Goal: Find specific page/section: Find specific page/section

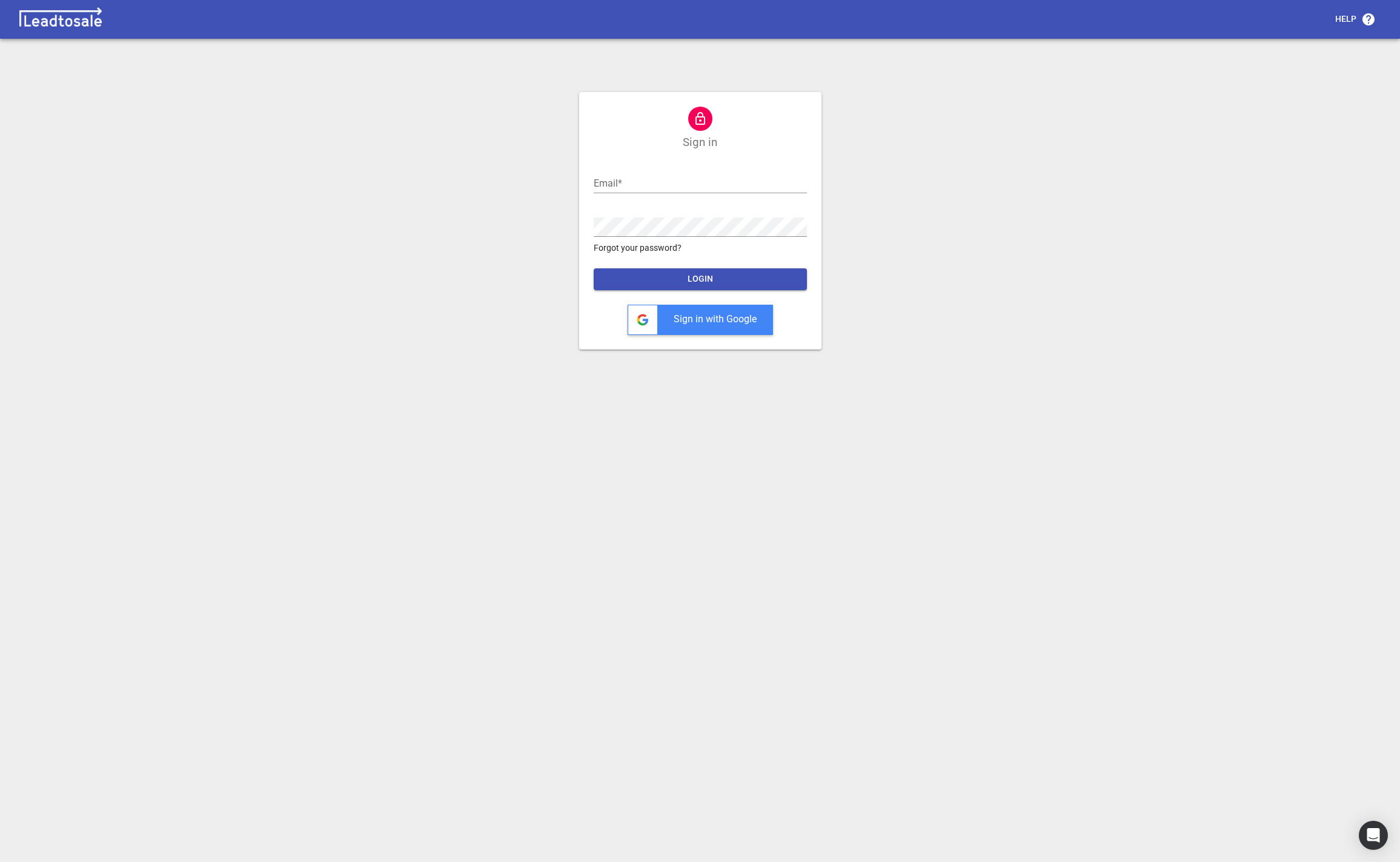
type input "[PERSON_NAME][EMAIL_ADDRESS][DOMAIN_NAME]"
click at [761, 280] on span "LOGIN" at bounding box center [701, 279] width 194 height 12
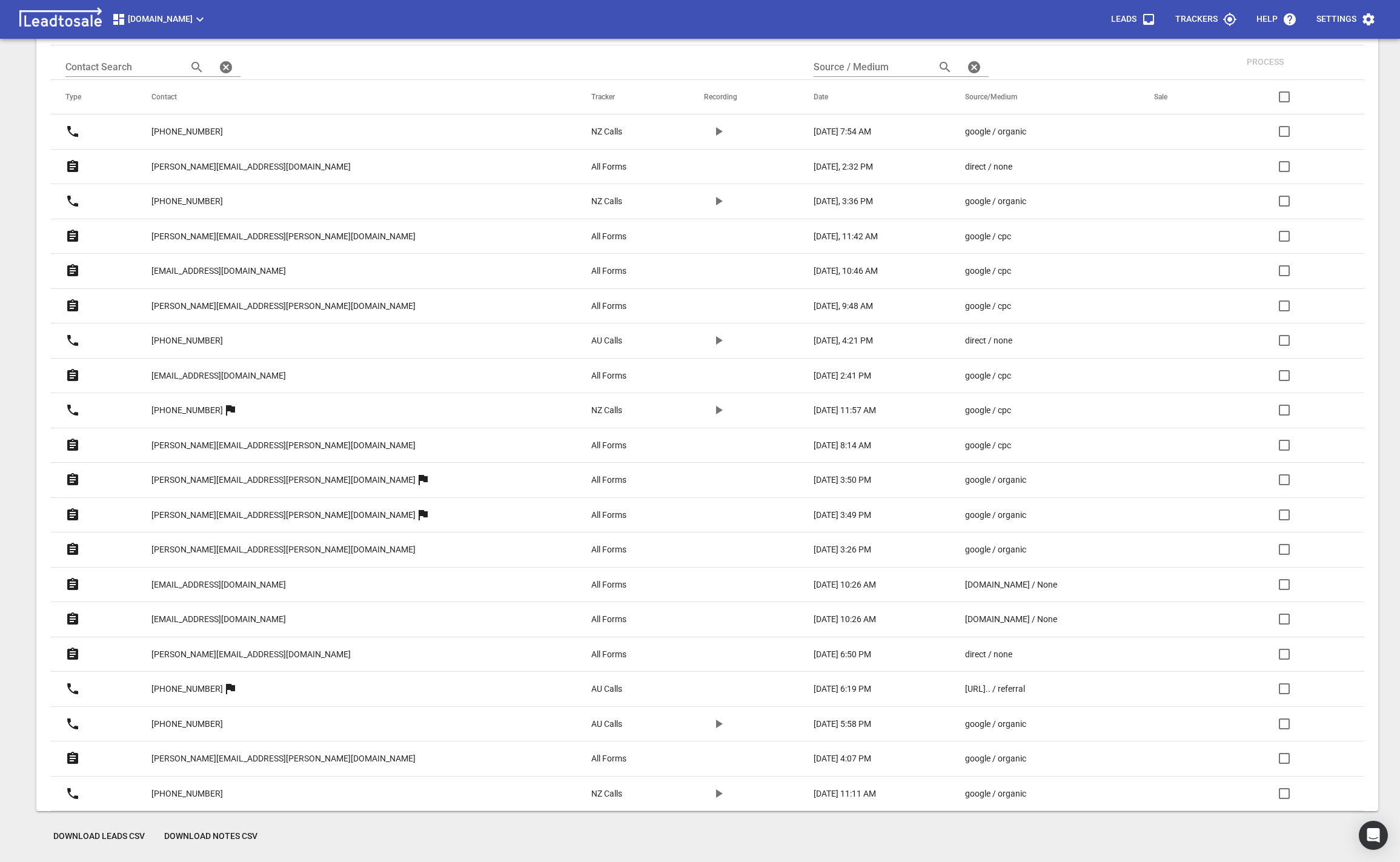
scroll to position [186, 0]
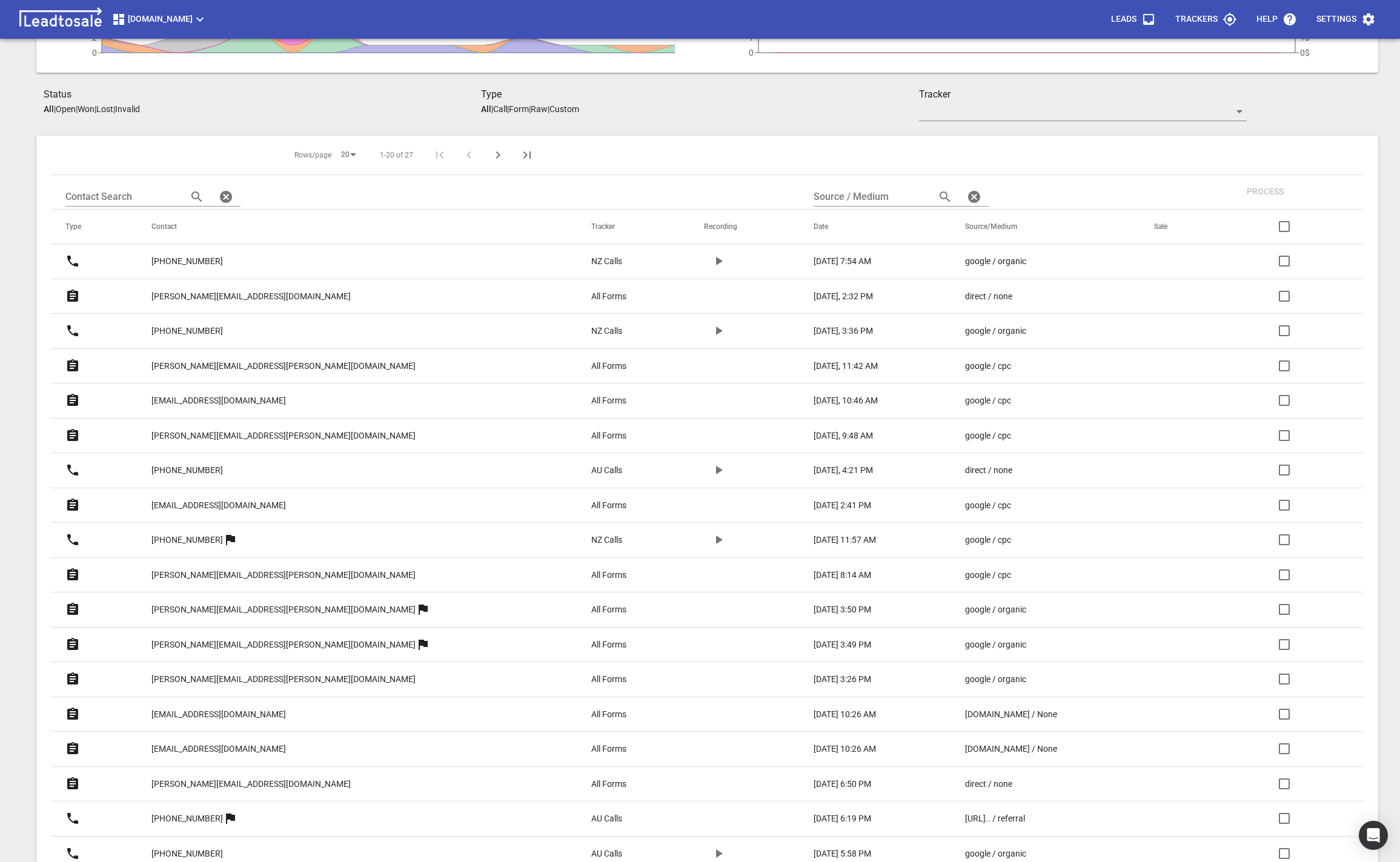
click at [491, 149] on icon "Next Page" at bounding box center [498, 154] width 15 height 15
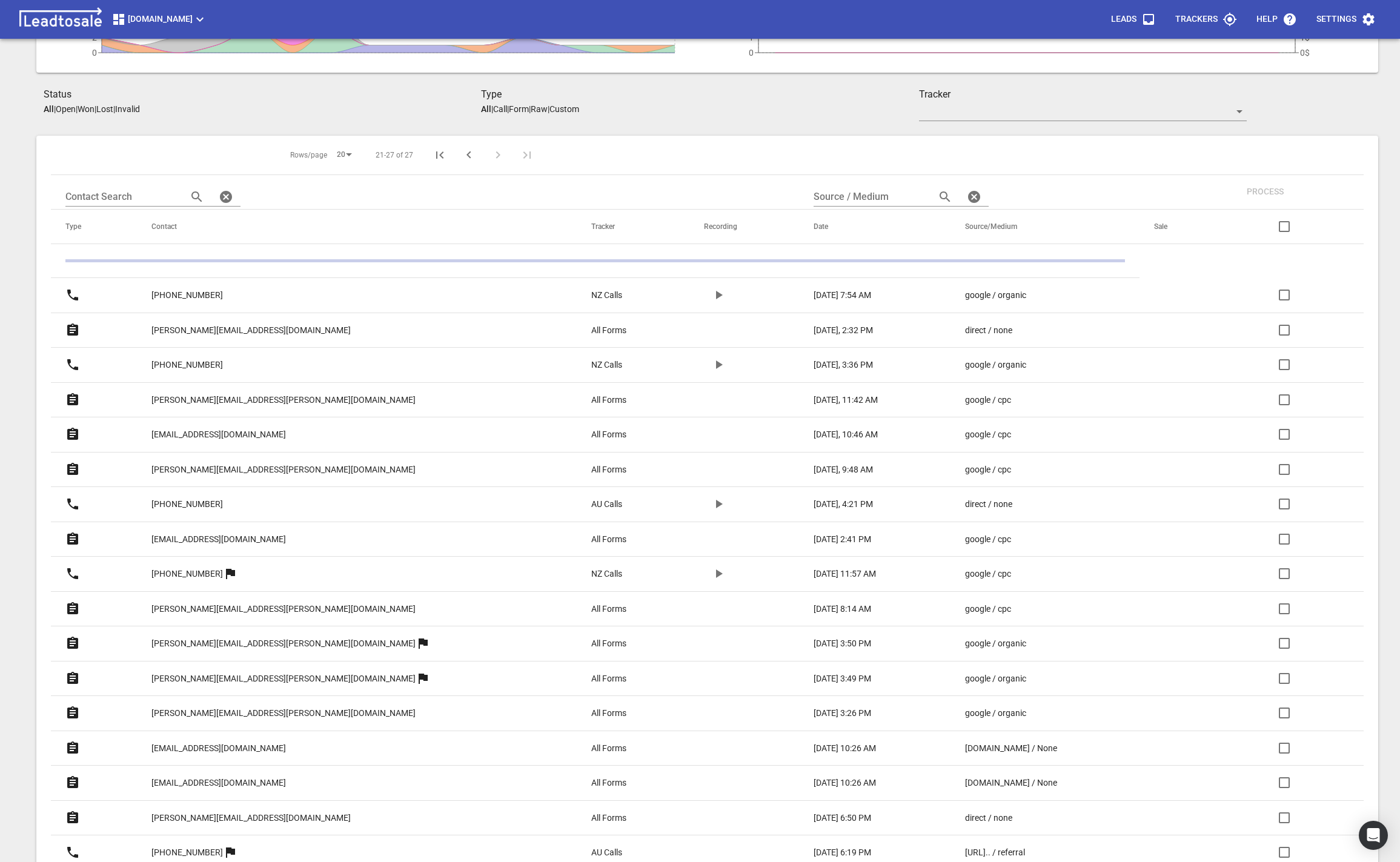
scroll to position [53, 0]
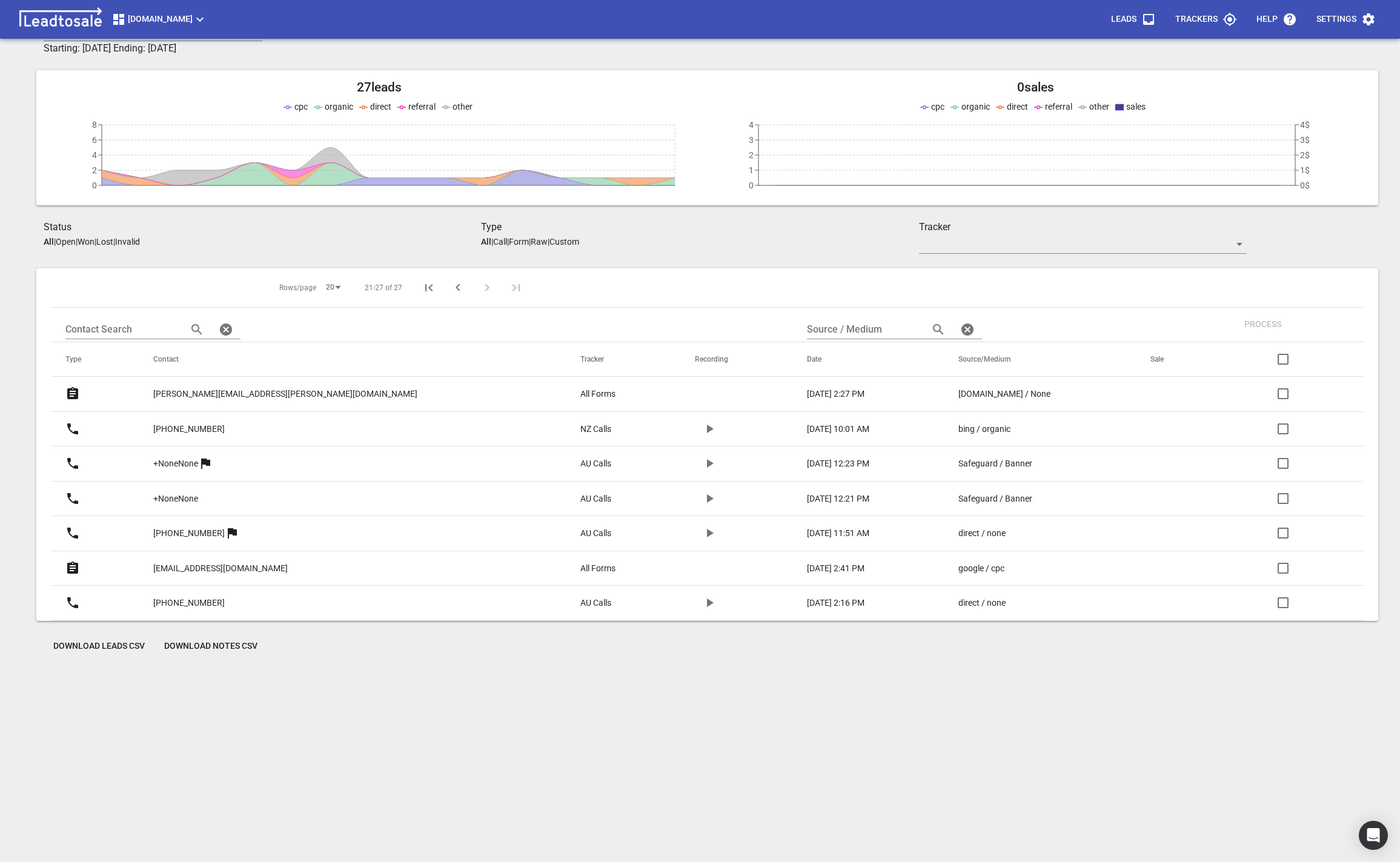
click at [450, 291] on icon "Previous Page" at bounding box center [457, 287] width 15 height 15
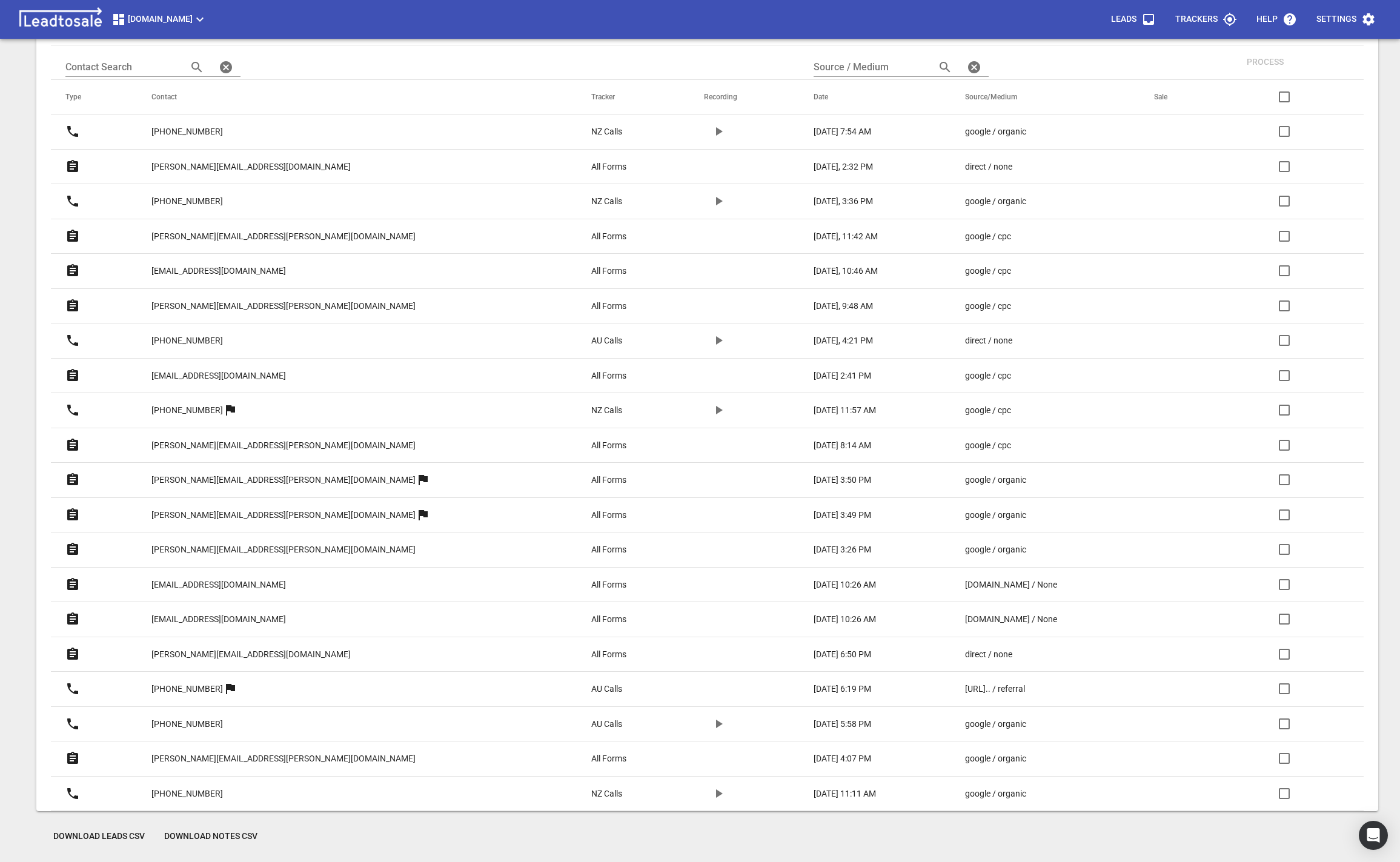
scroll to position [0, 0]
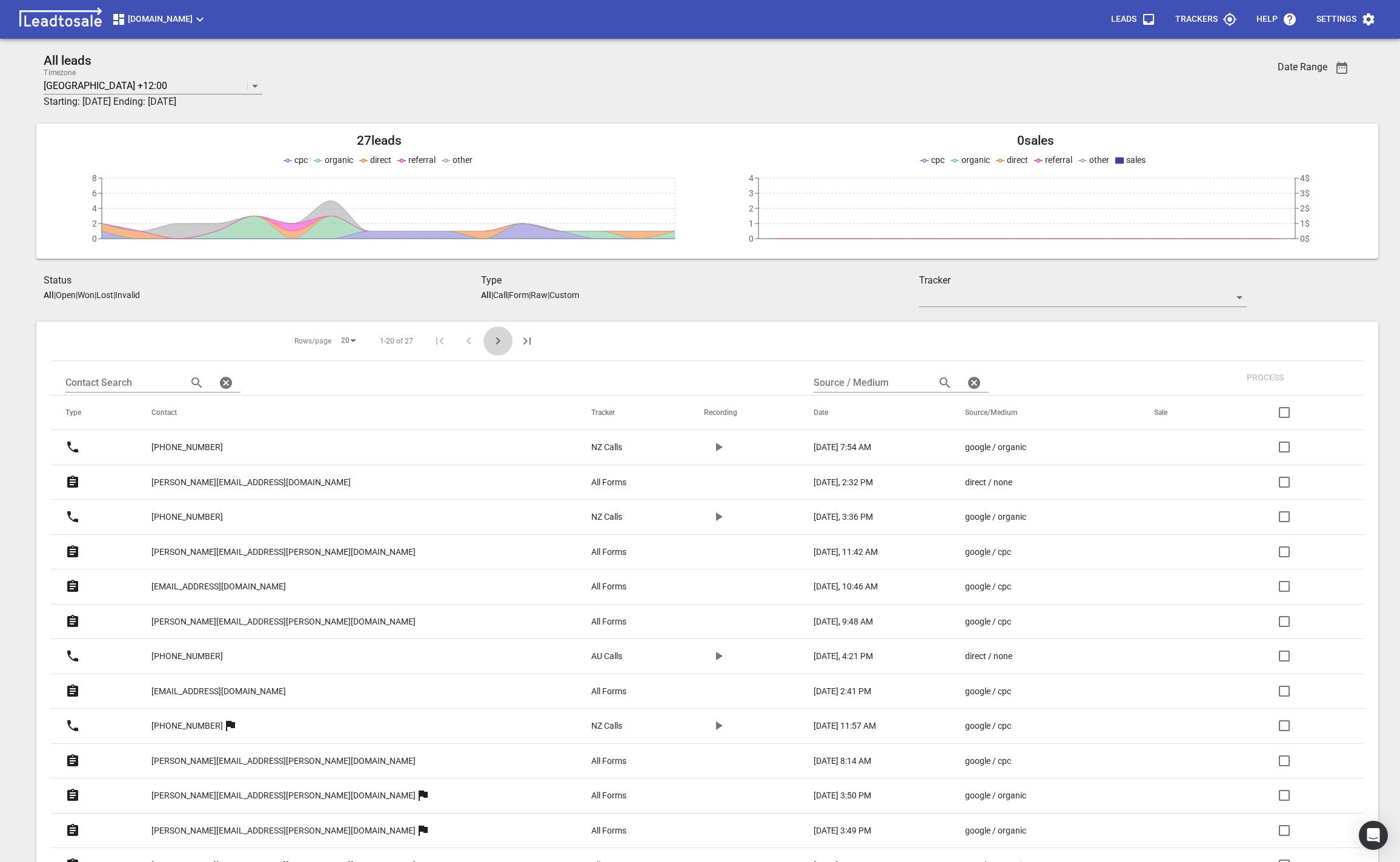
click at [496, 339] on icon "Next Page" at bounding box center [498, 341] width 4 height 7
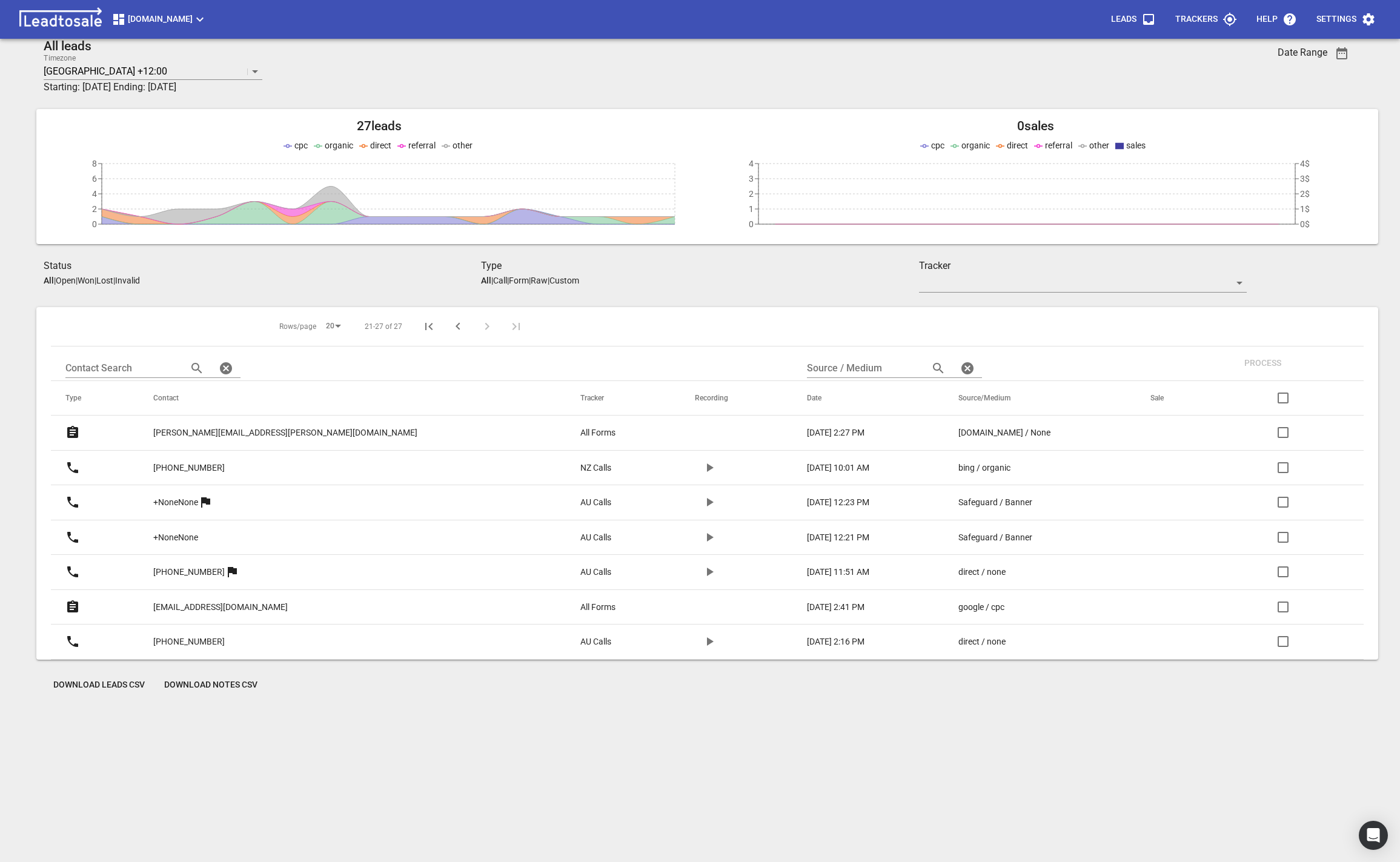
scroll to position [50, 0]
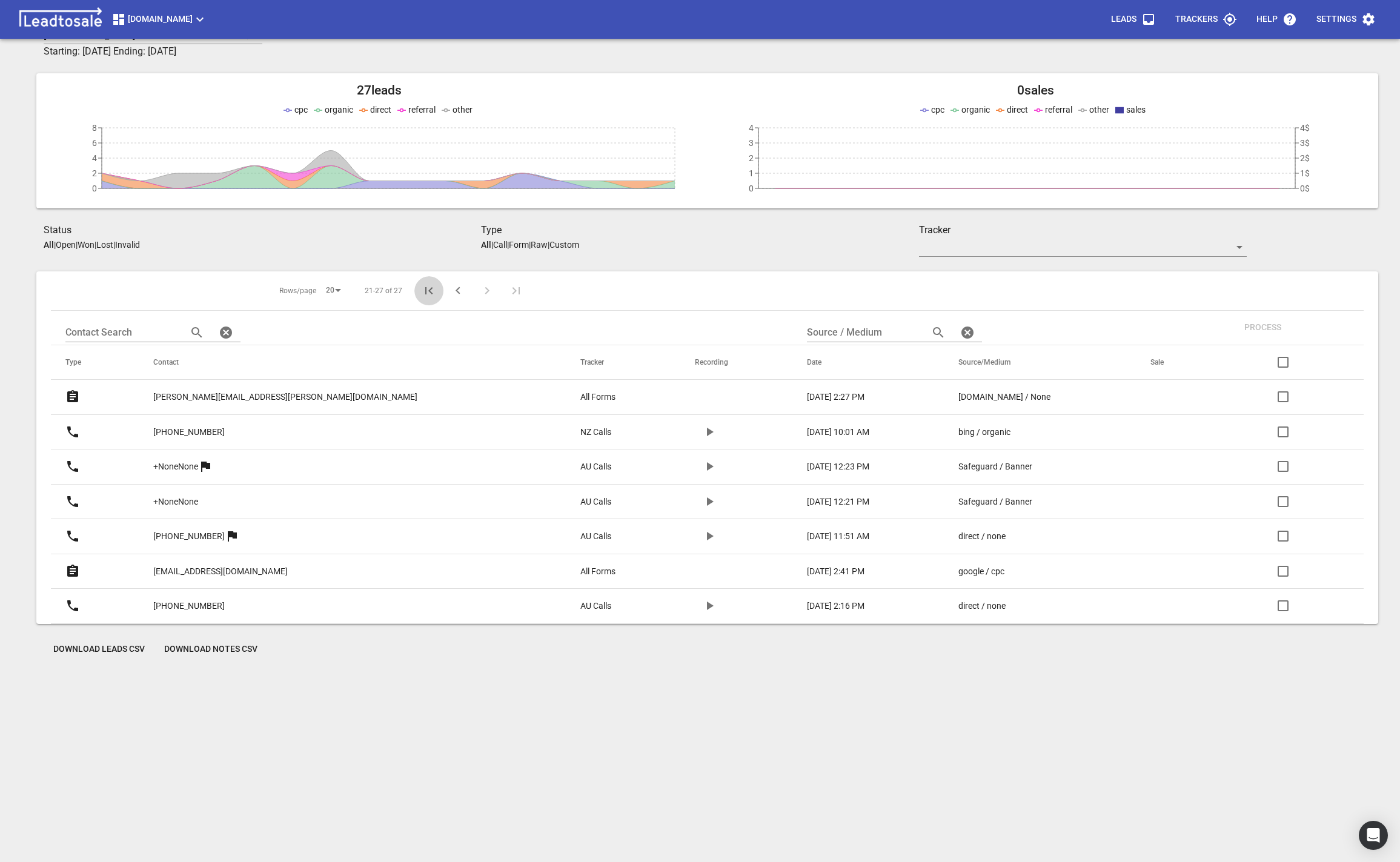
click at [421, 292] on icon "First Page" at bounding box center [428, 290] width 15 height 15
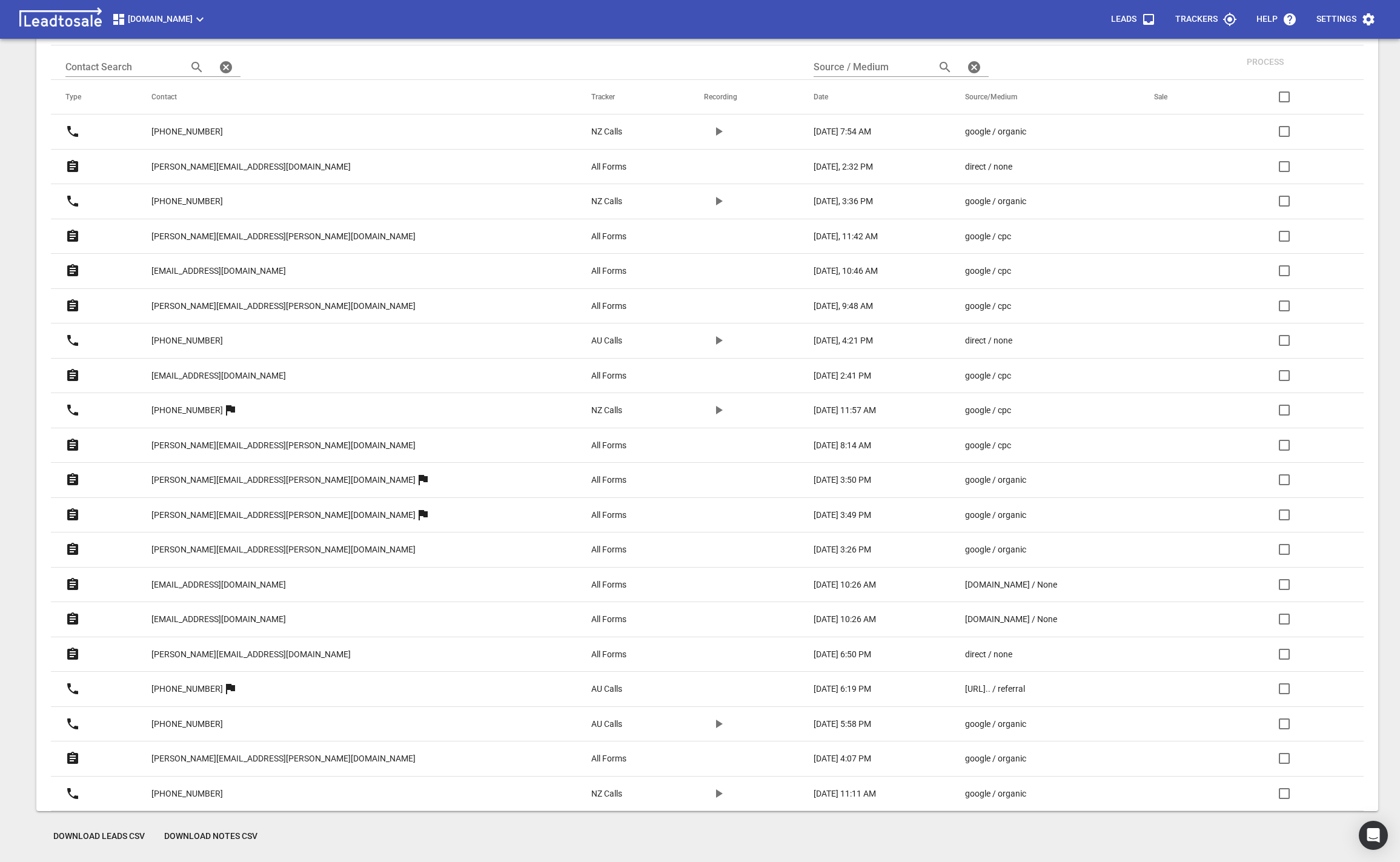
scroll to position [0, 0]
